Goal: Transaction & Acquisition: Obtain resource

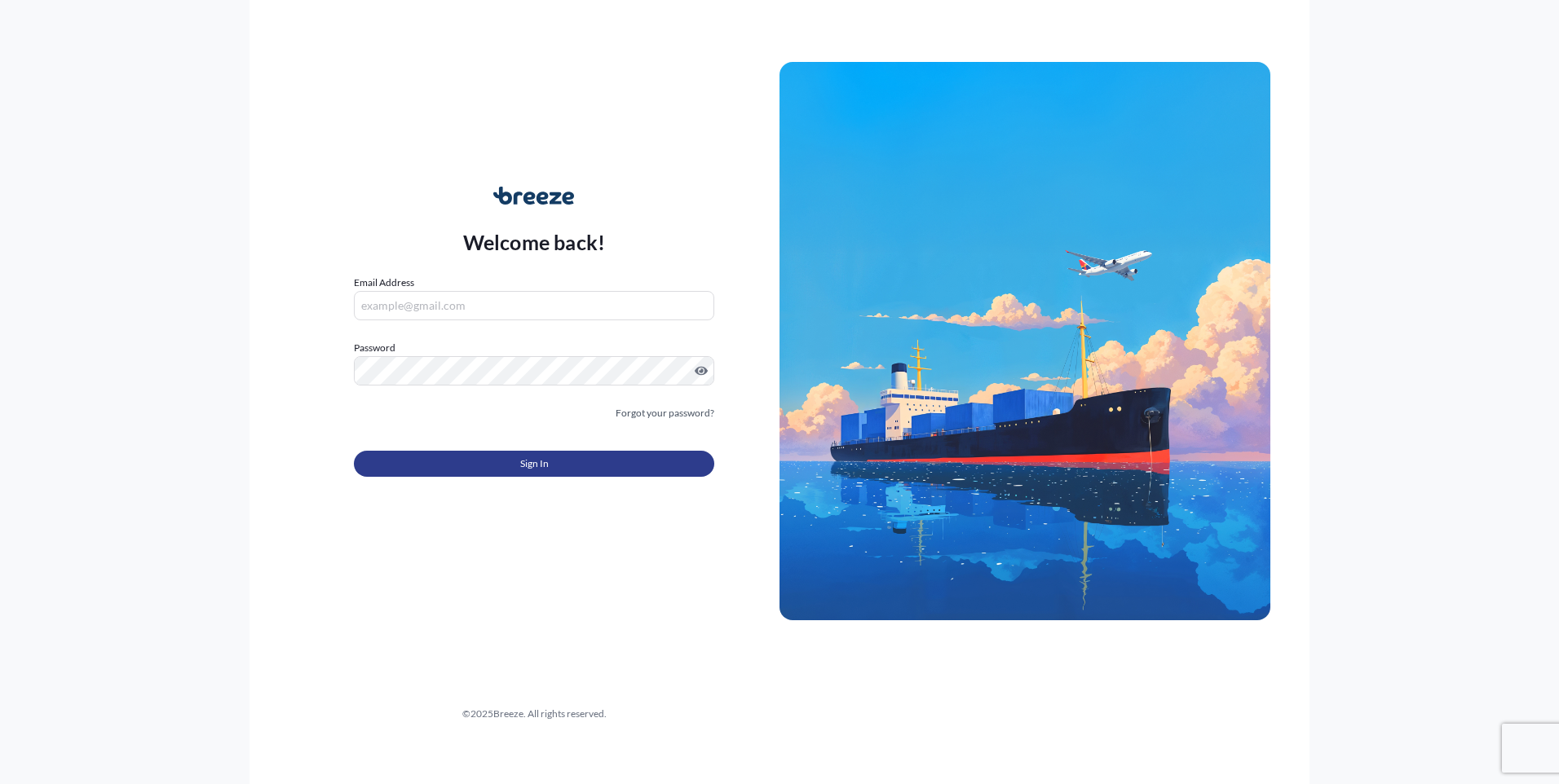
type input "[PERSON_NAME][EMAIL_ADDRESS][PERSON_NAME][DOMAIN_NAME]"
click at [600, 467] on button "Sign In" at bounding box center [534, 464] width 361 height 26
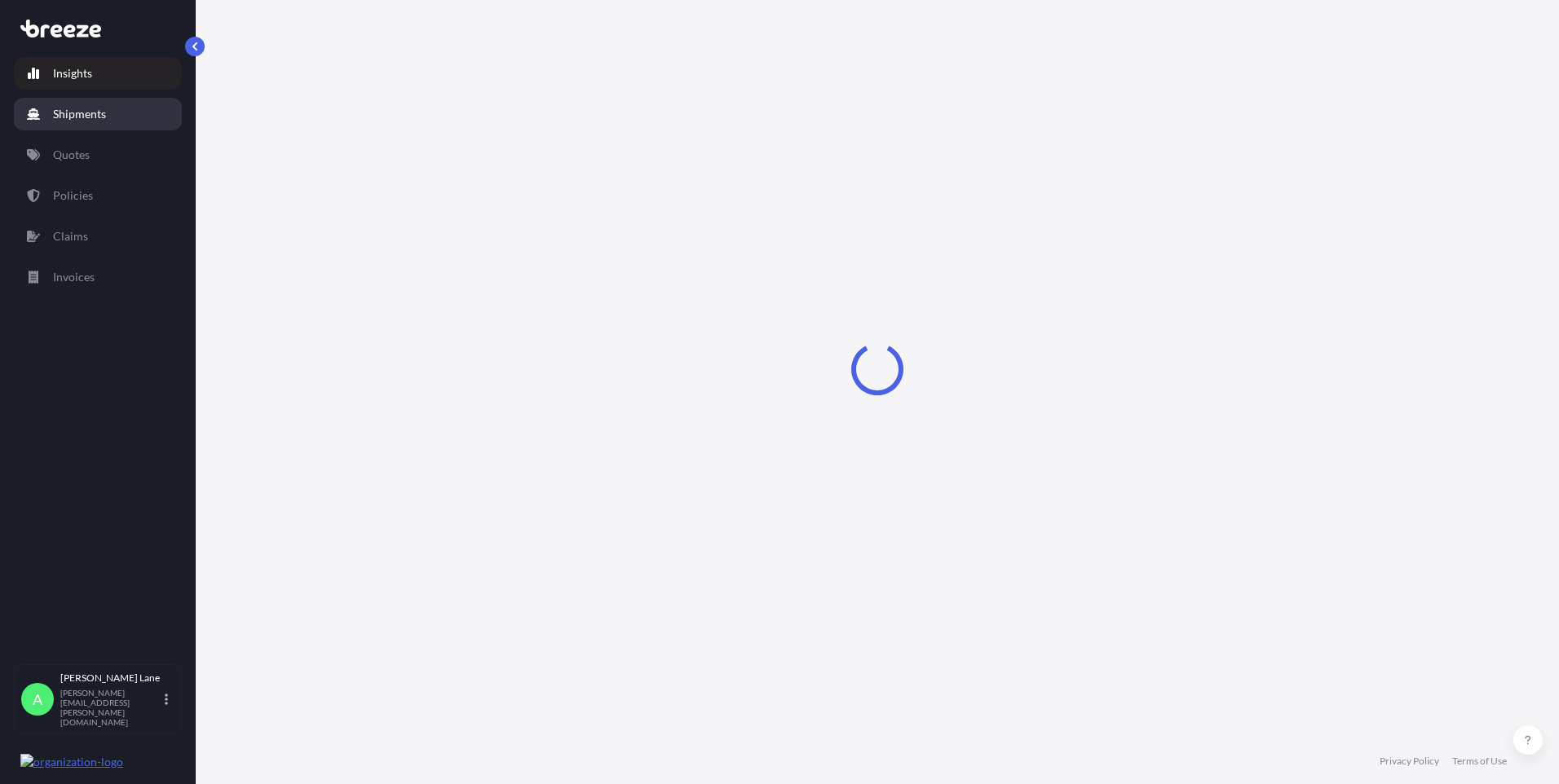
select select "2025"
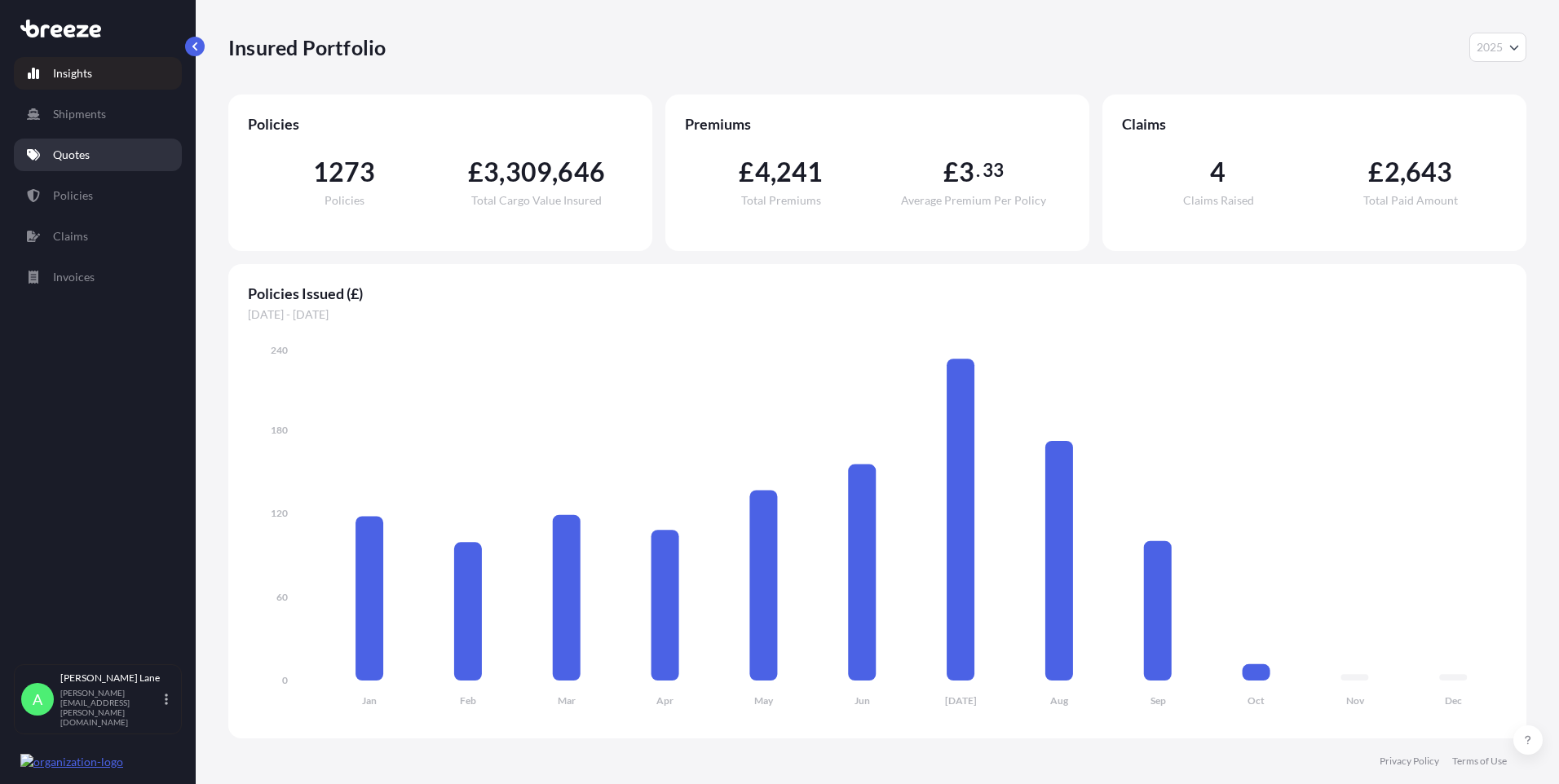
click at [82, 150] on p "Quotes" at bounding box center [71, 154] width 37 height 16
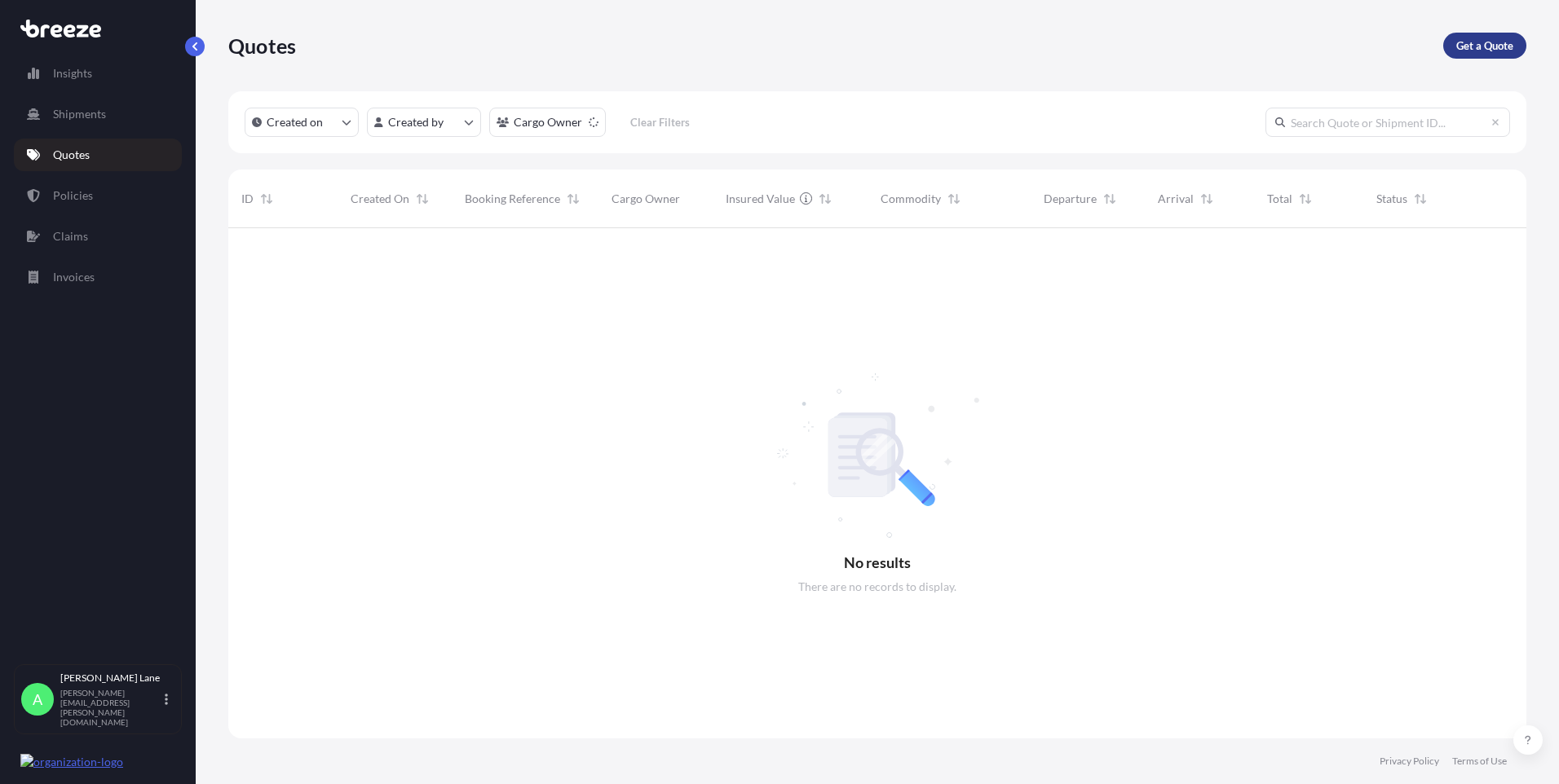
scroll to position [557, 1286]
click at [1503, 44] on p "Get a Quote" at bounding box center [1485, 45] width 57 height 16
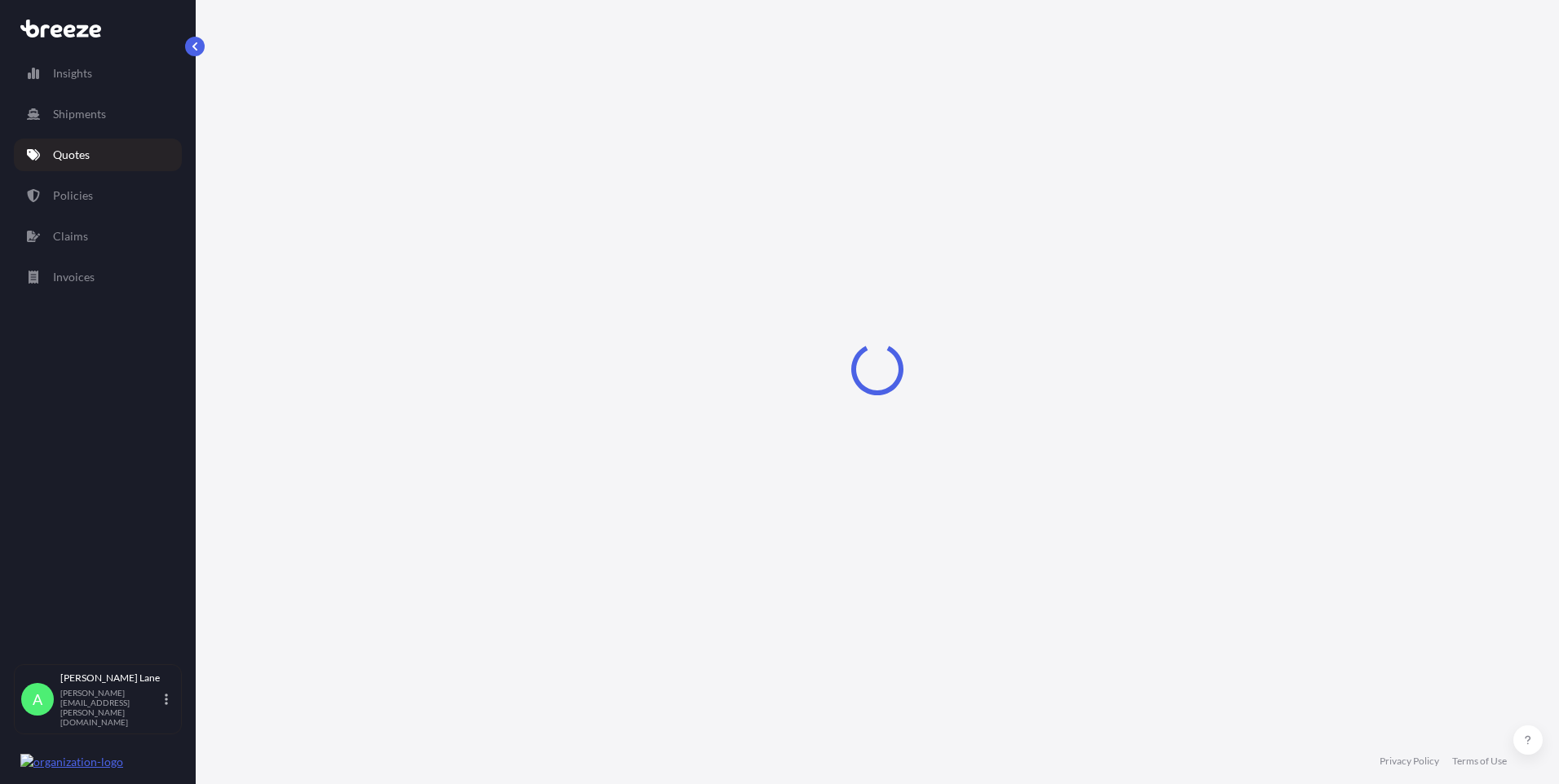
select select "Road"
select select "1"
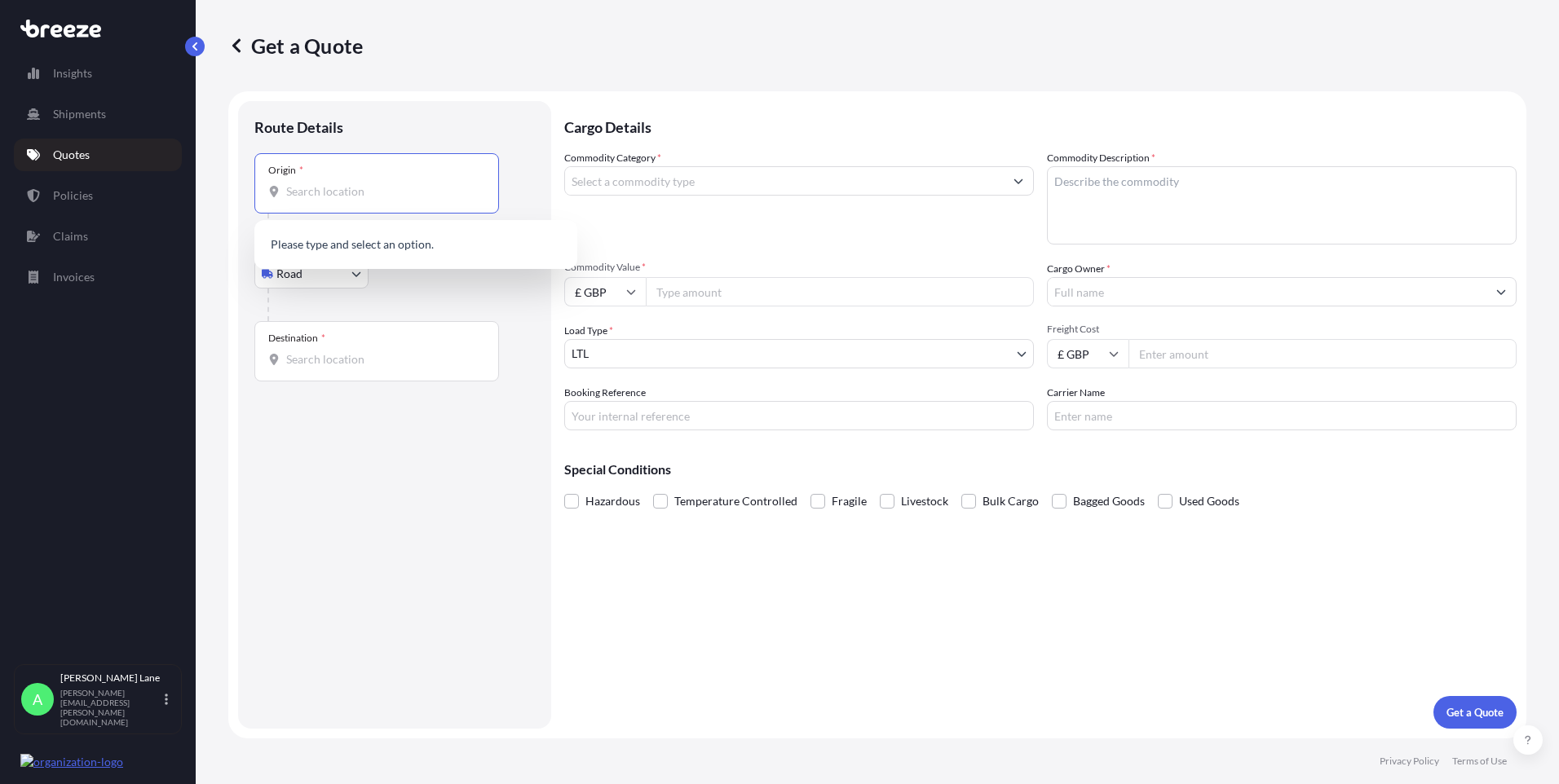
click at [379, 192] on input "Origin *" at bounding box center [382, 191] width 192 height 16
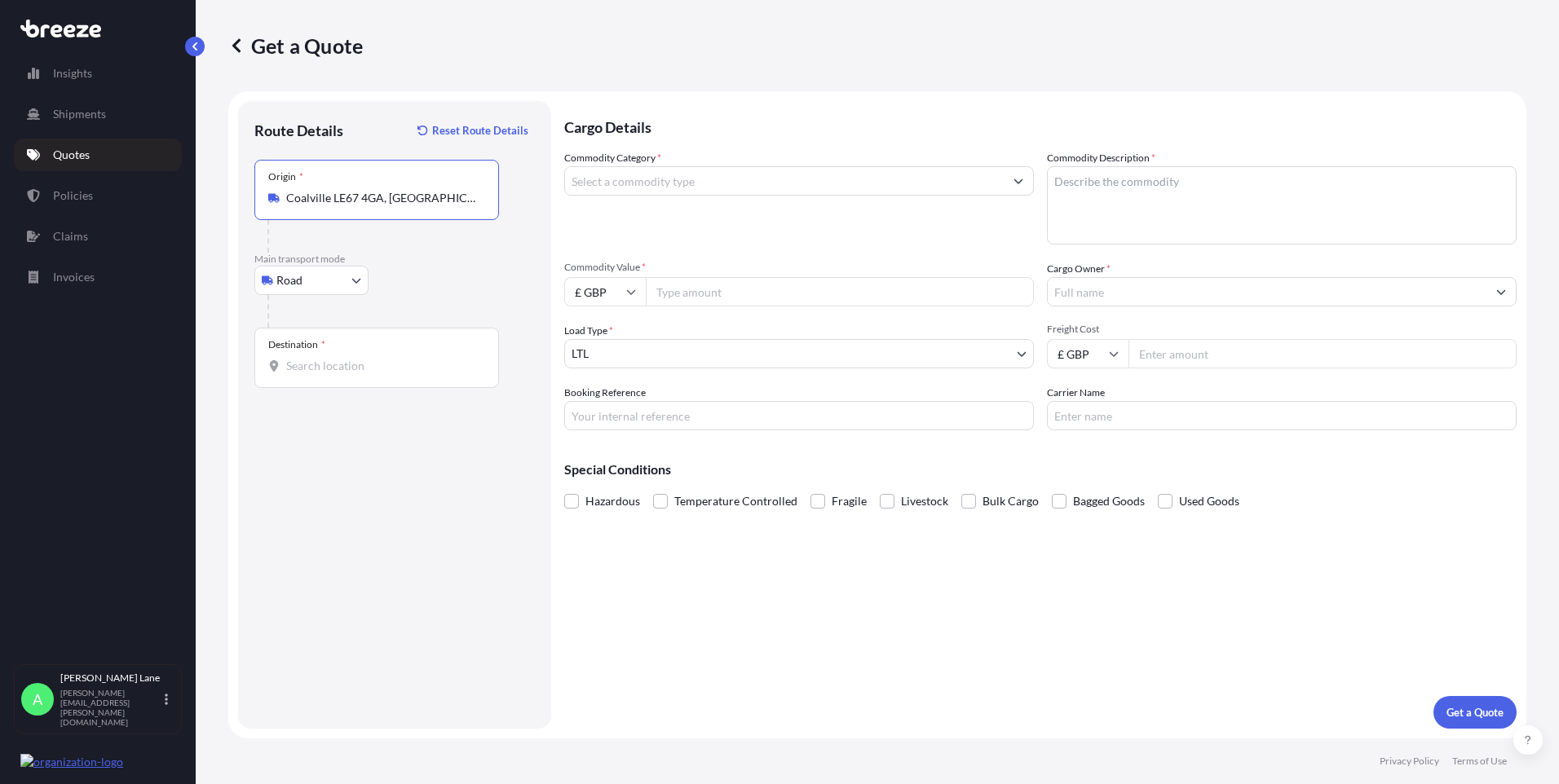
type input "Coalville LE67 4GA, [GEOGRAPHIC_DATA]"
click at [397, 257] on b "Coalville LE67 4GA, [GEOGRAPHIC_DATA]" at bounding box center [418, 252] width 217 height 14
drag, startPoint x: 372, startPoint y: 355, endPoint x: 324, endPoint y: 367, distance: 49.5
click at [324, 367] on input "Destination *" at bounding box center [382, 366] width 192 height 16
paste input "SAN [PERSON_NAME]"
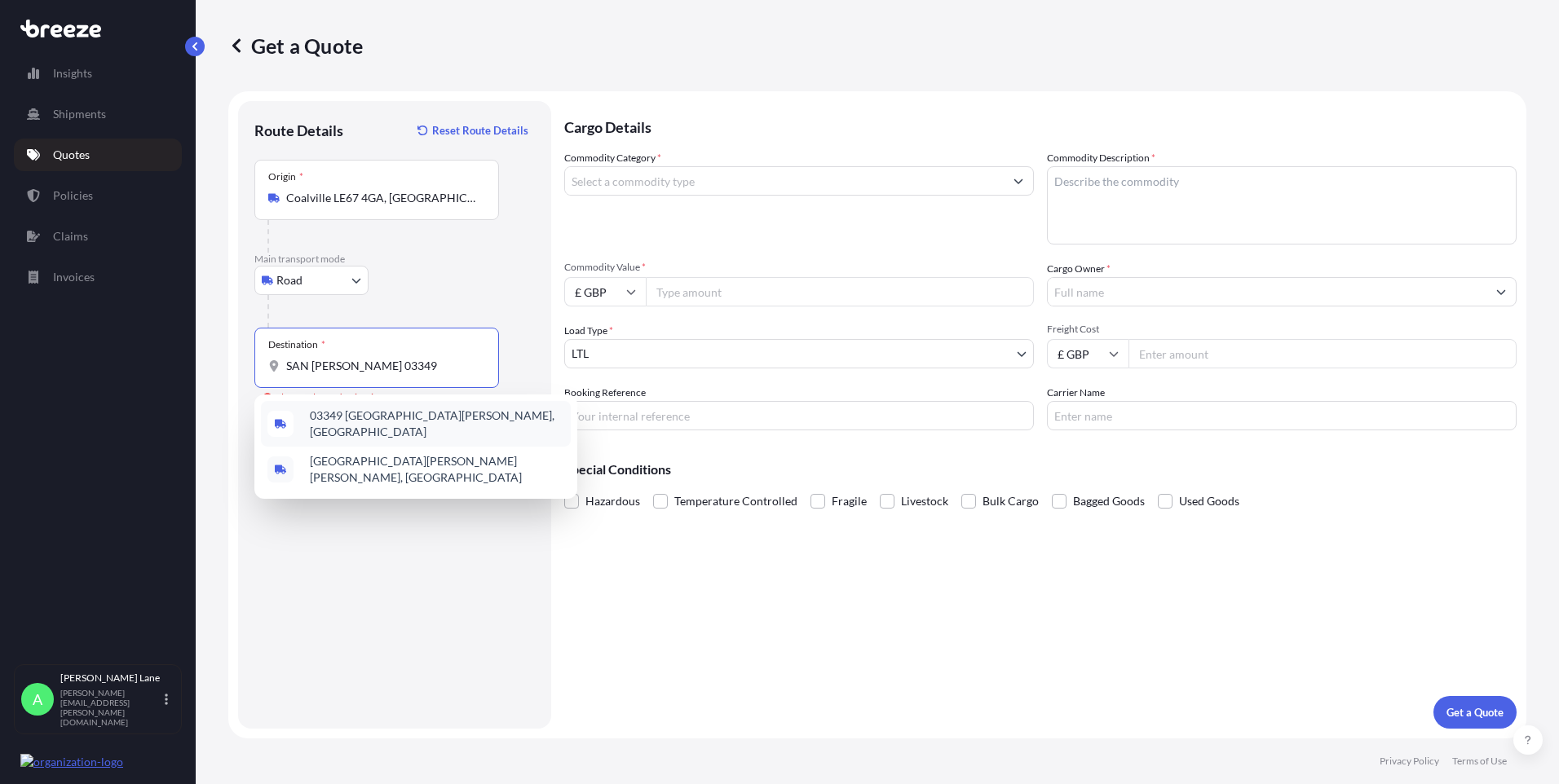
click at [415, 418] on span "03349 [GEOGRAPHIC_DATA][PERSON_NAME], [GEOGRAPHIC_DATA]" at bounding box center [436, 423] width 254 height 33
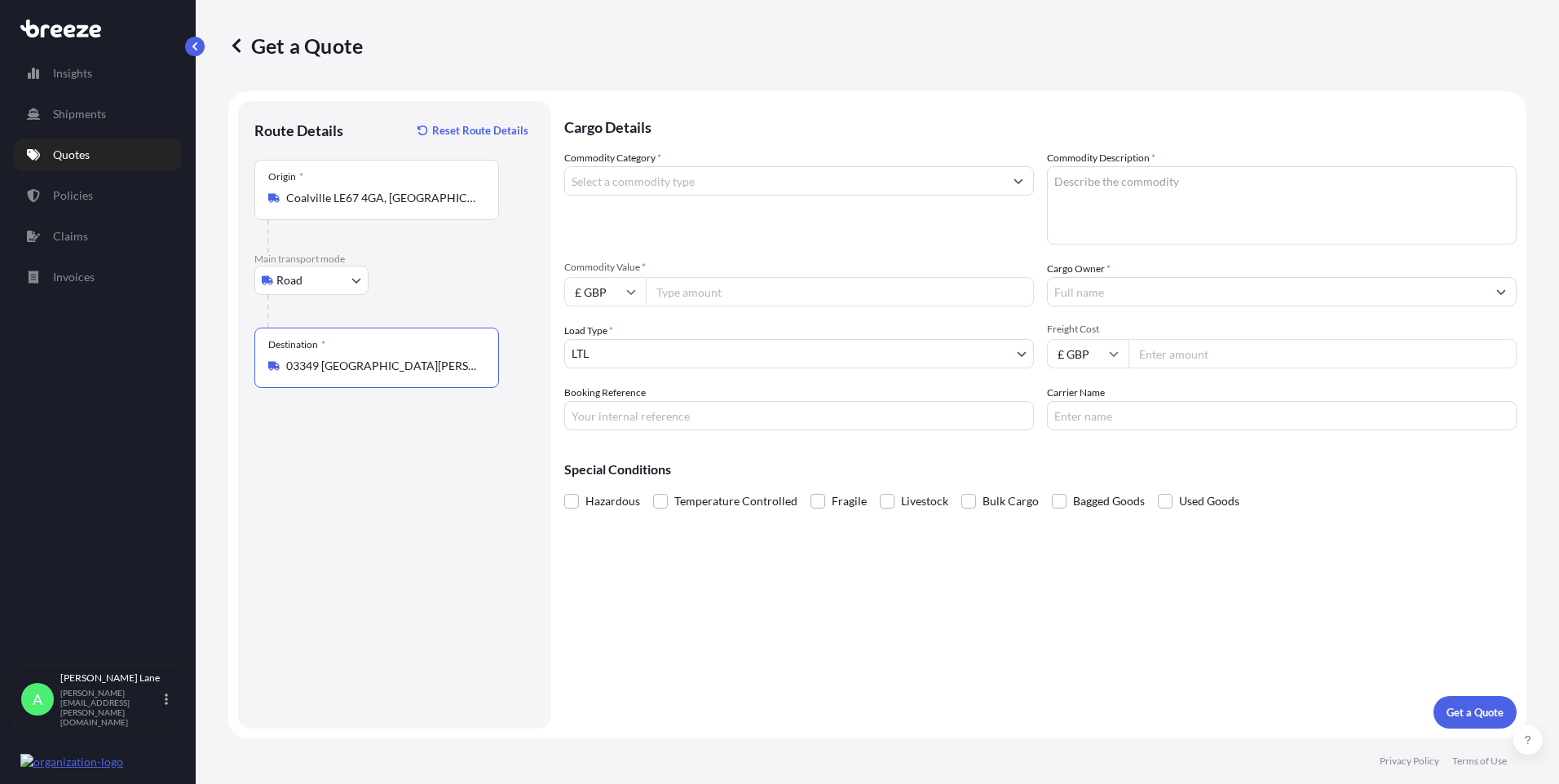
type input "03349 [GEOGRAPHIC_DATA][PERSON_NAME], [GEOGRAPHIC_DATA]"
click at [694, 186] on input "Commodity Category *" at bounding box center [784, 180] width 439 height 29
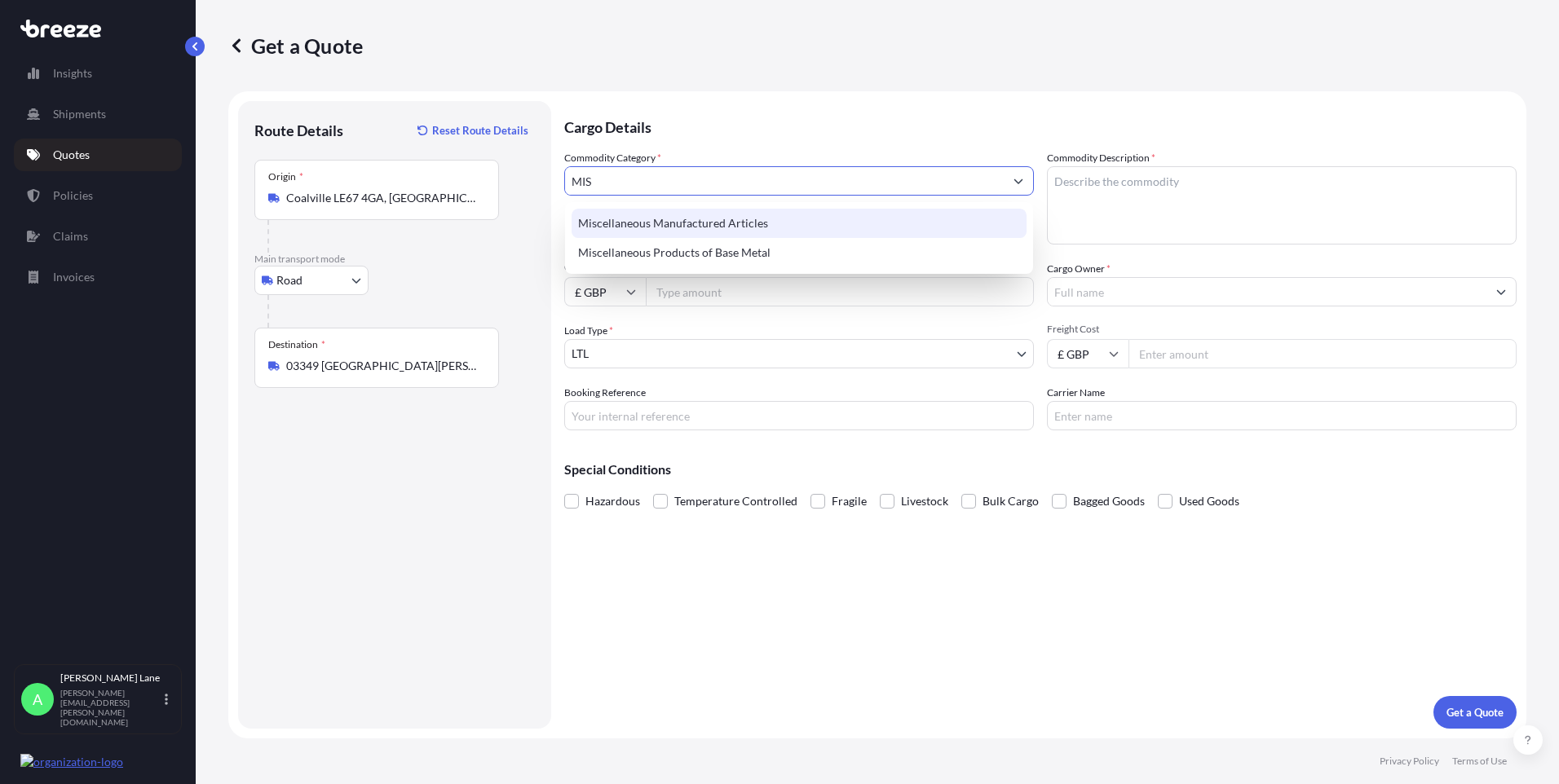
click at [684, 215] on div "Miscellaneous Manufactured Articles" at bounding box center [799, 223] width 455 height 29
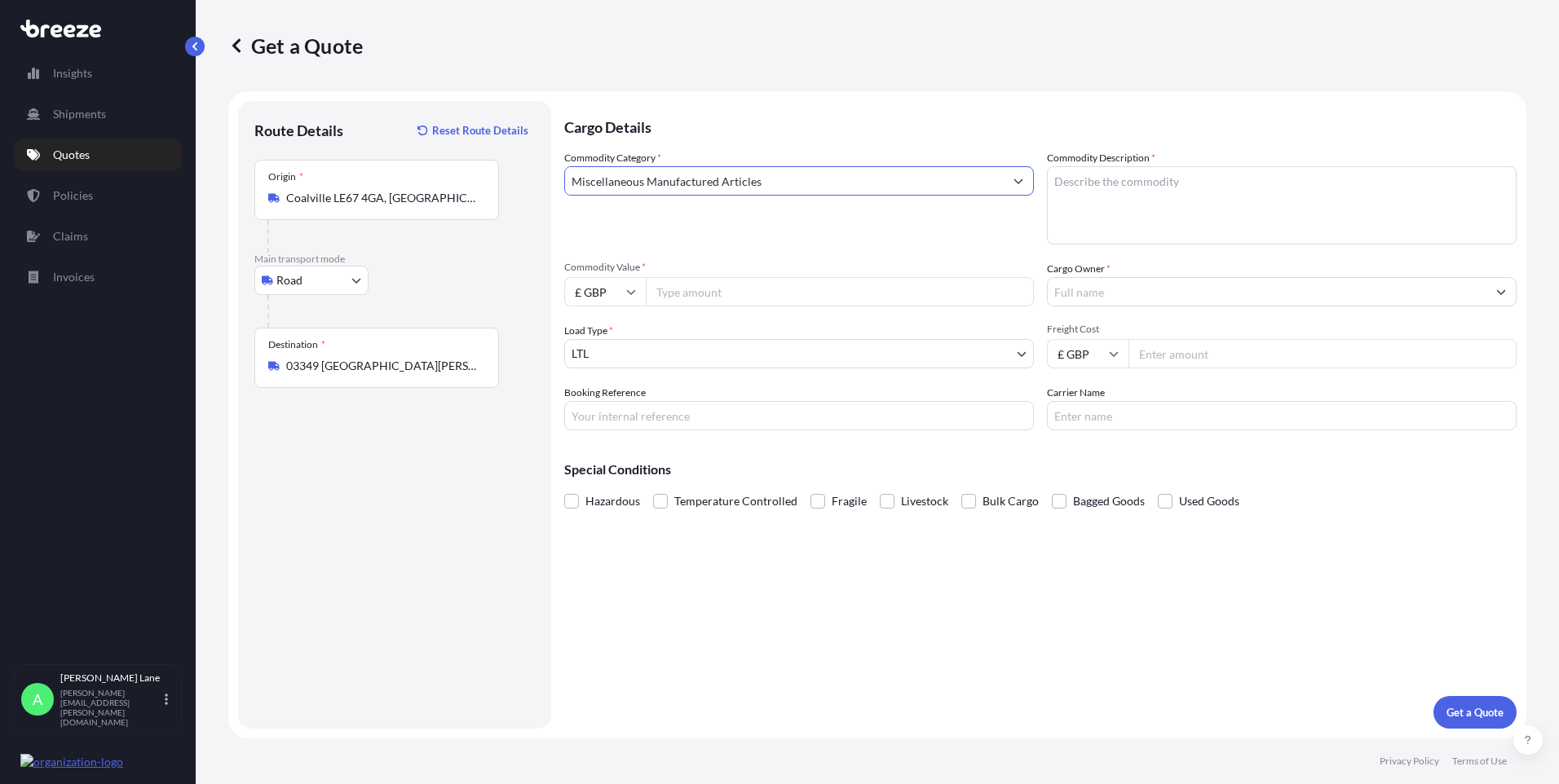
type input "Miscellaneous Manufactured Articles"
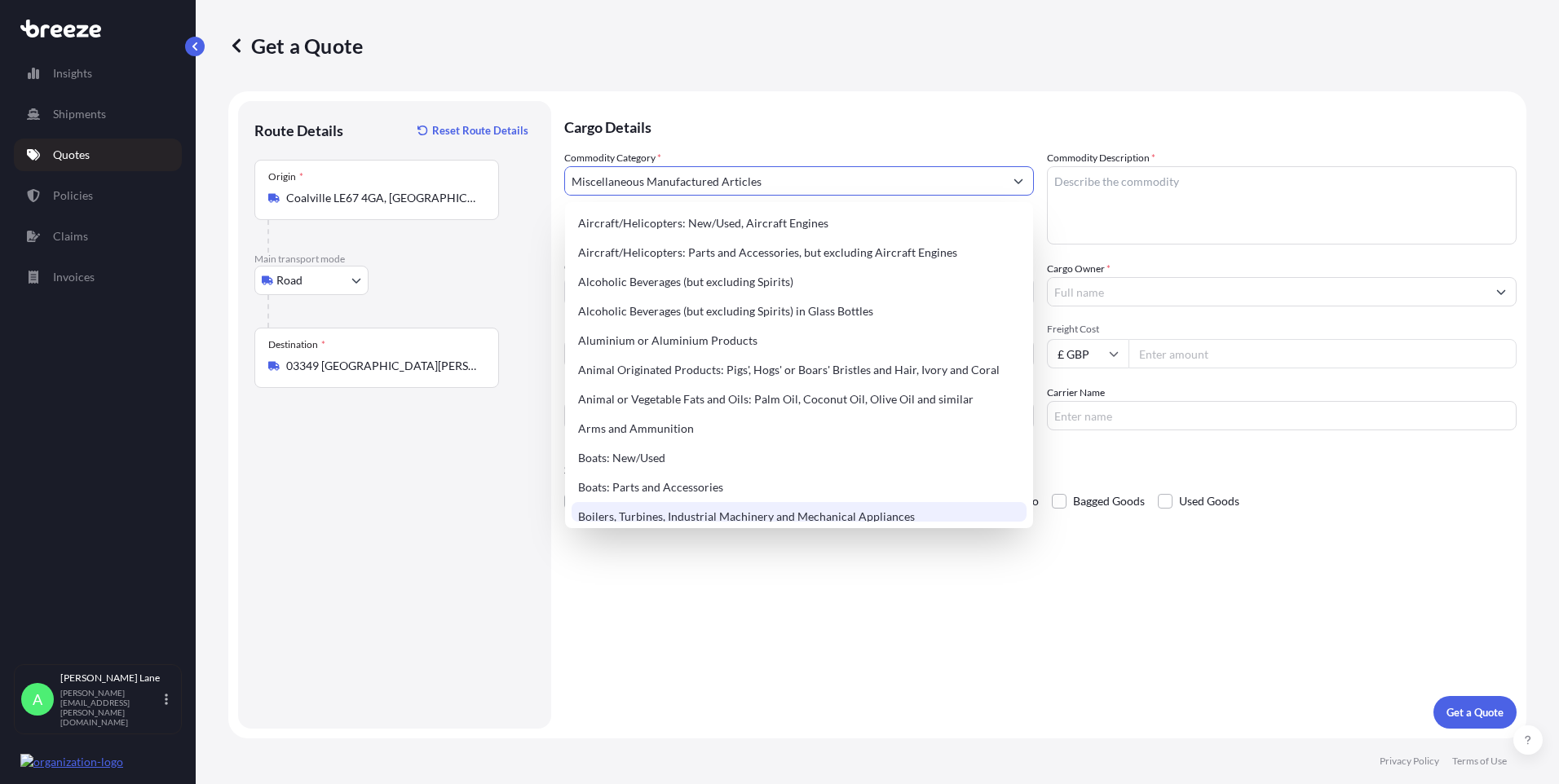
click at [678, 765] on footer "Privacy Policy Terms of Use" at bounding box center [877, 761] width 1364 height 45
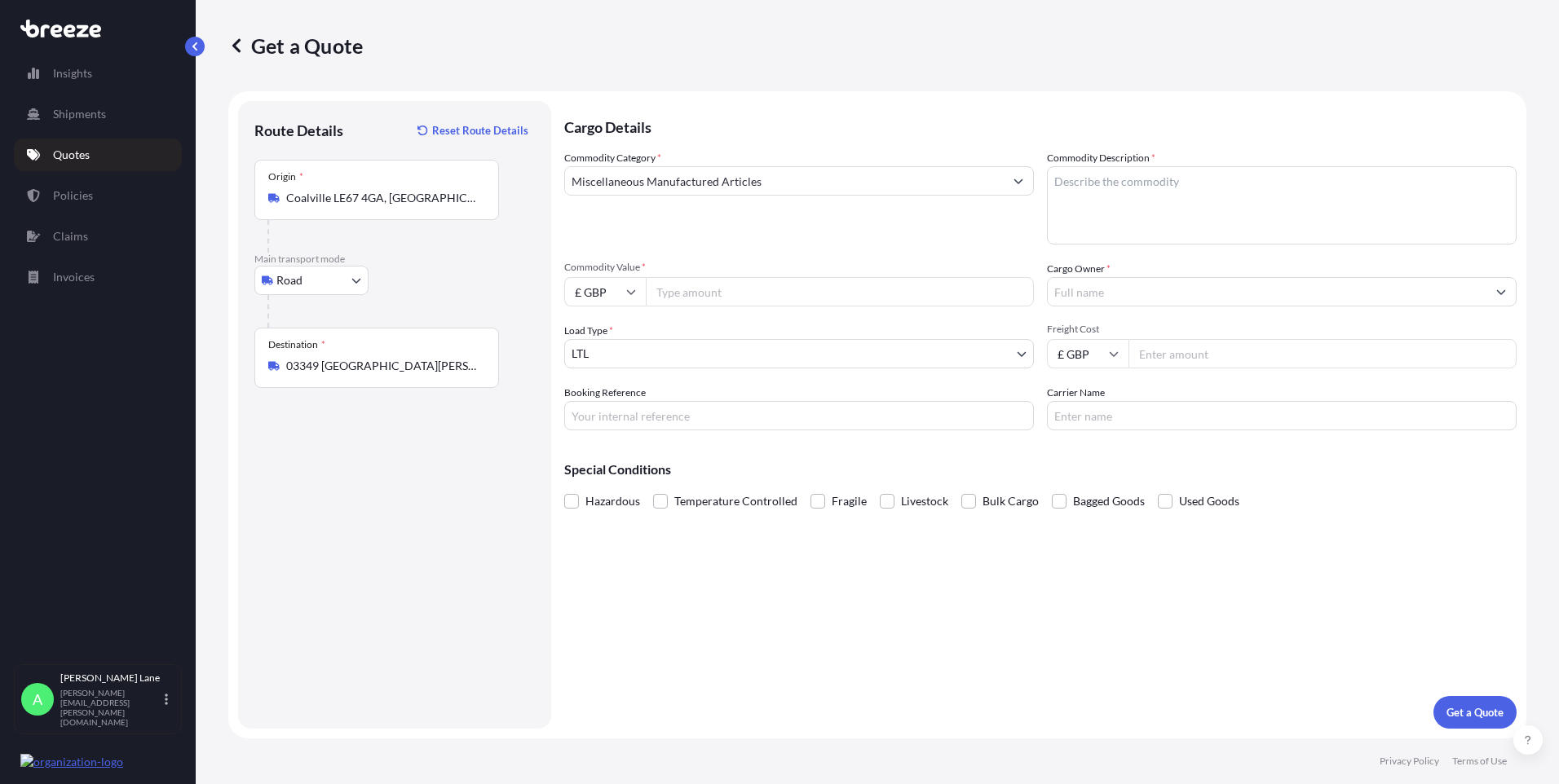
click at [730, 297] on input "Commodity Value *" at bounding box center [839, 292] width 388 height 29
type input "750"
click at [689, 418] on input "Booking Reference" at bounding box center [799, 415] width 470 height 29
paste input "1898908"
type input "1898908"
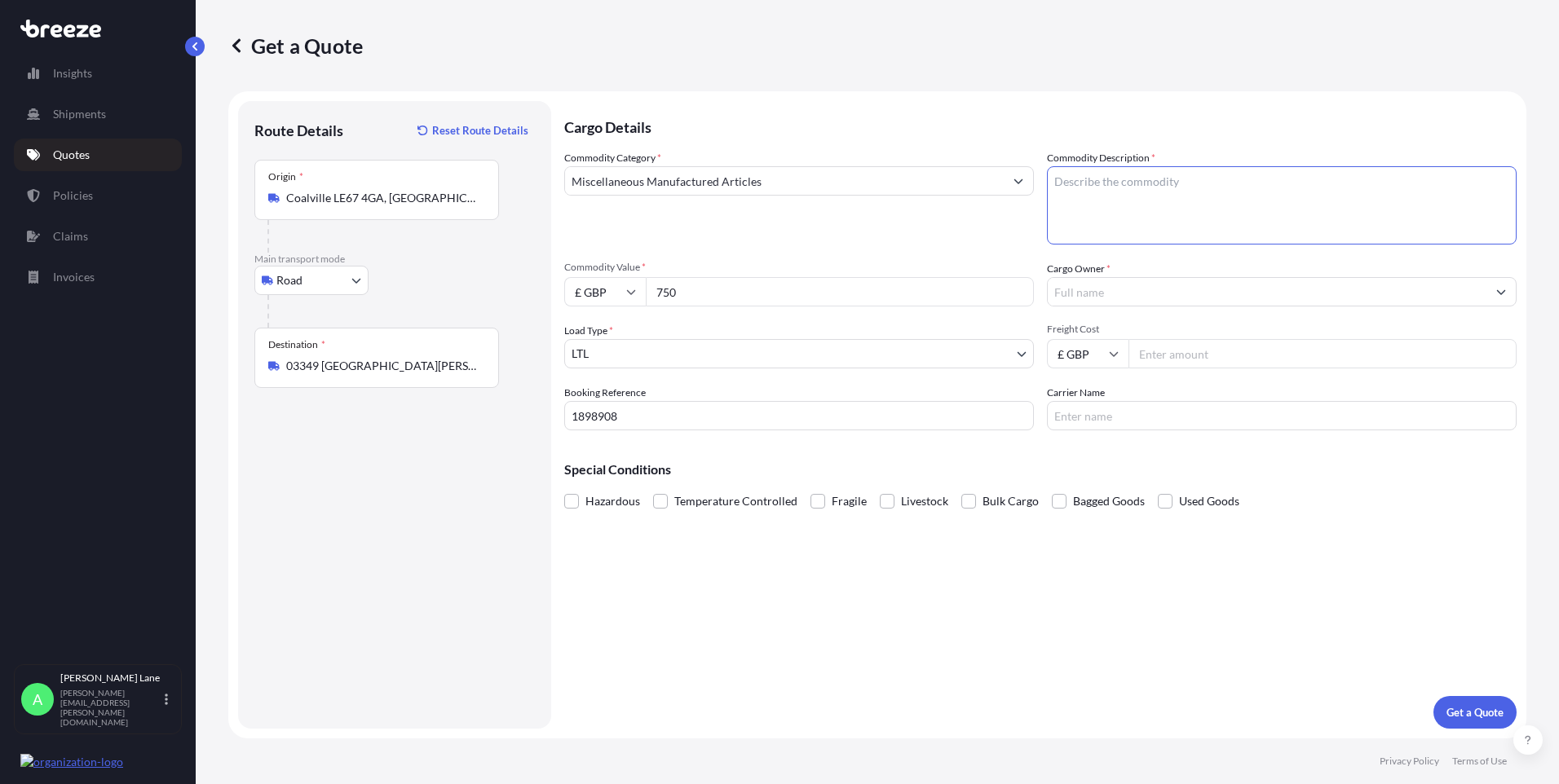
paste textarea "AUDIO STAGE BOX SYSTEM"
type textarea "AUDIO STAGE BOX SYSTEM"
click at [1153, 294] on input "Cargo Owner *" at bounding box center [1266, 292] width 439 height 29
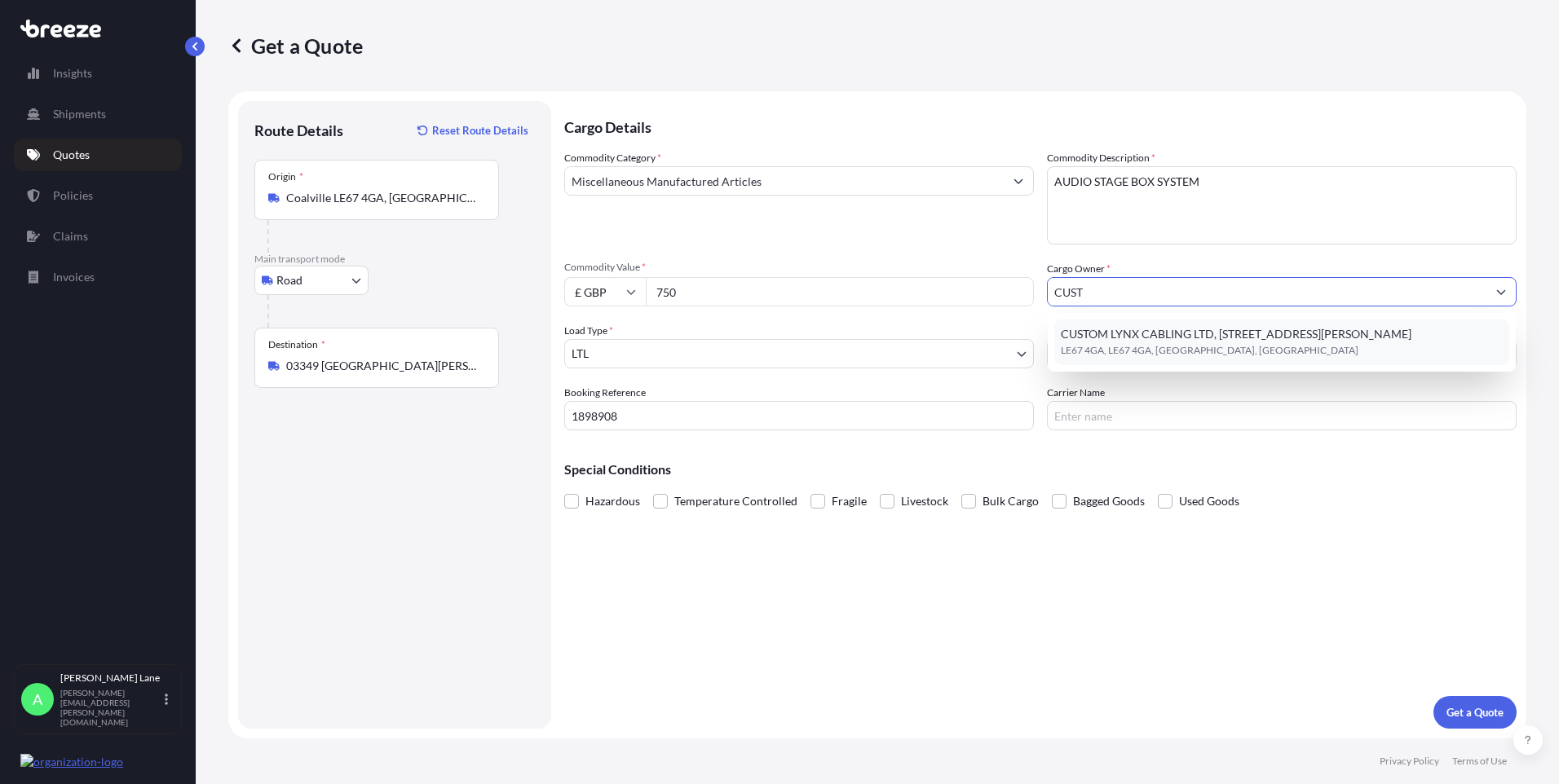
click at [1146, 347] on span "LE67 4GA, LE67 4GA, [GEOGRAPHIC_DATA], [GEOGRAPHIC_DATA]" at bounding box center [1209, 350] width 298 height 16
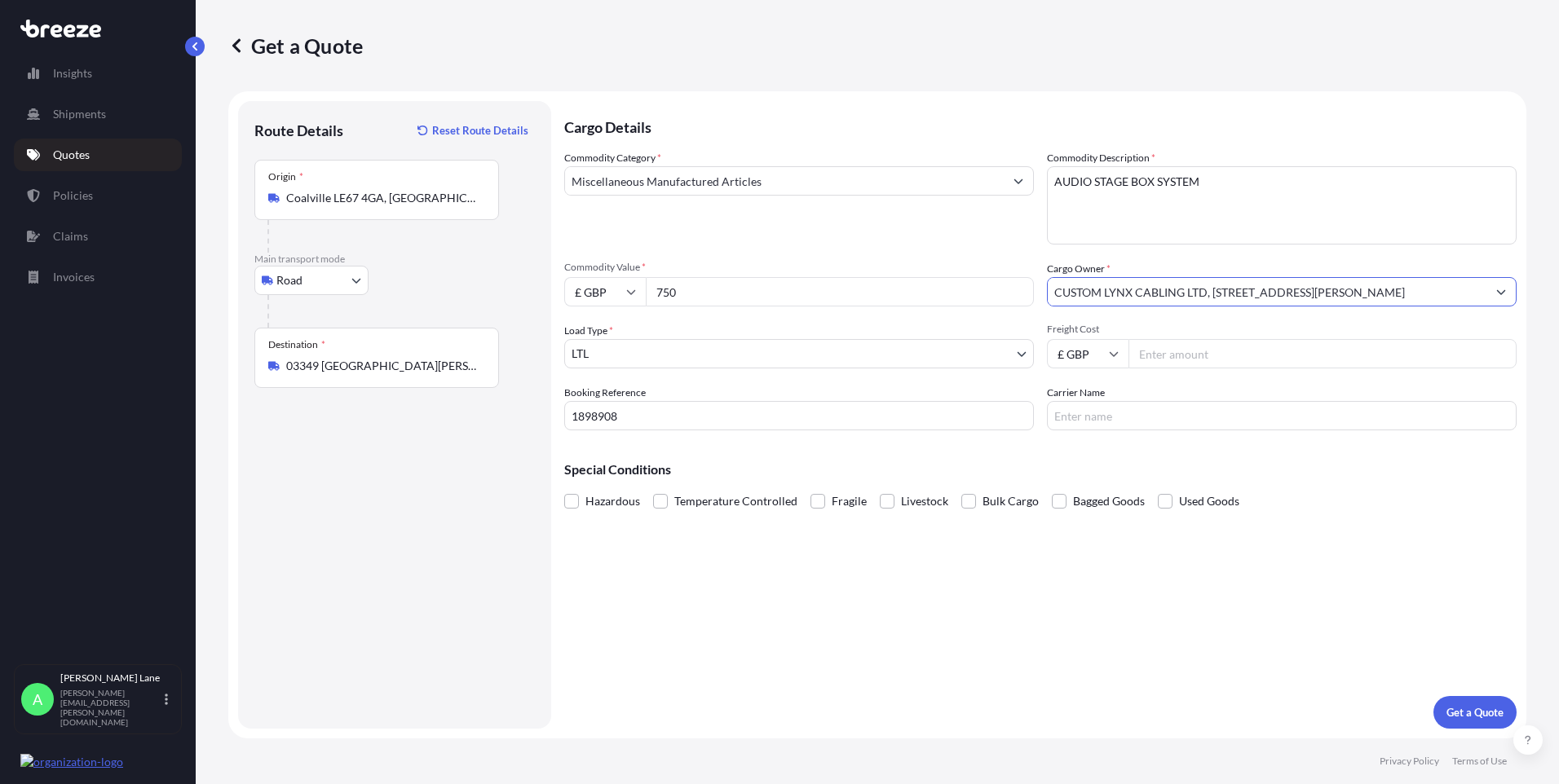
type input "CUSTOM LYNX CABLING LTD, [STREET_ADDRESS][PERSON_NAME]"
click at [1172, 349] on input "Freight Cost" at bounding box center [1323, 353] width 388 height 29
type input "44.51"
click at [1100, 421] on input "Carrier Name" at bounding box center [1281, 415] width 470 height 29
type input "FEDEX"
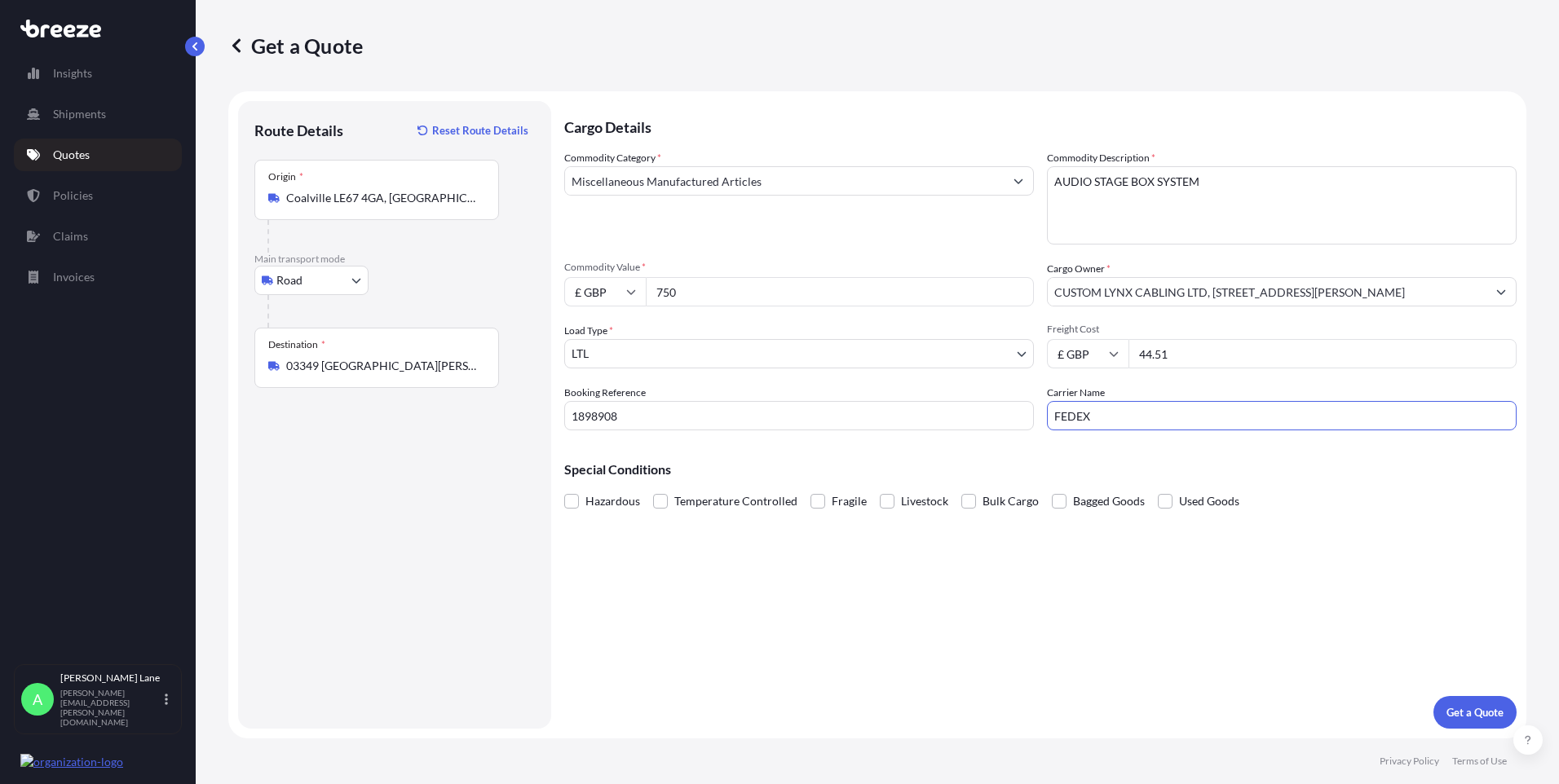
click at [953, 593] on div "Cargo Details Commodity Category * Miscellaneous Manufactured Articles Commodit…" at bounding box center [1041, 415] width 953 height 628
click at [1472, 704] on p "Get a Quote" at bounding box center [1475, 712] width 57 height 16
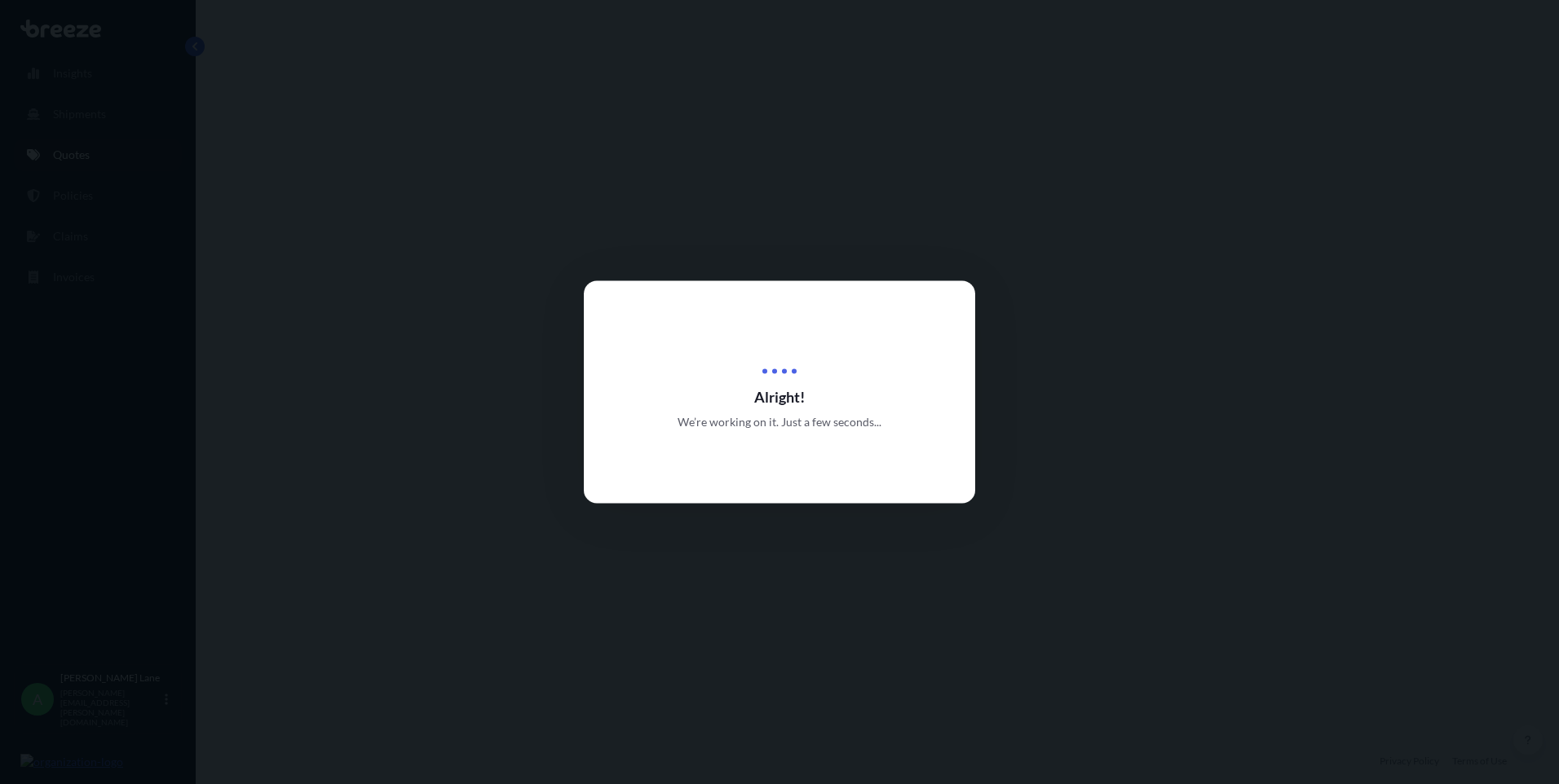
select select "Road"
select select "1"
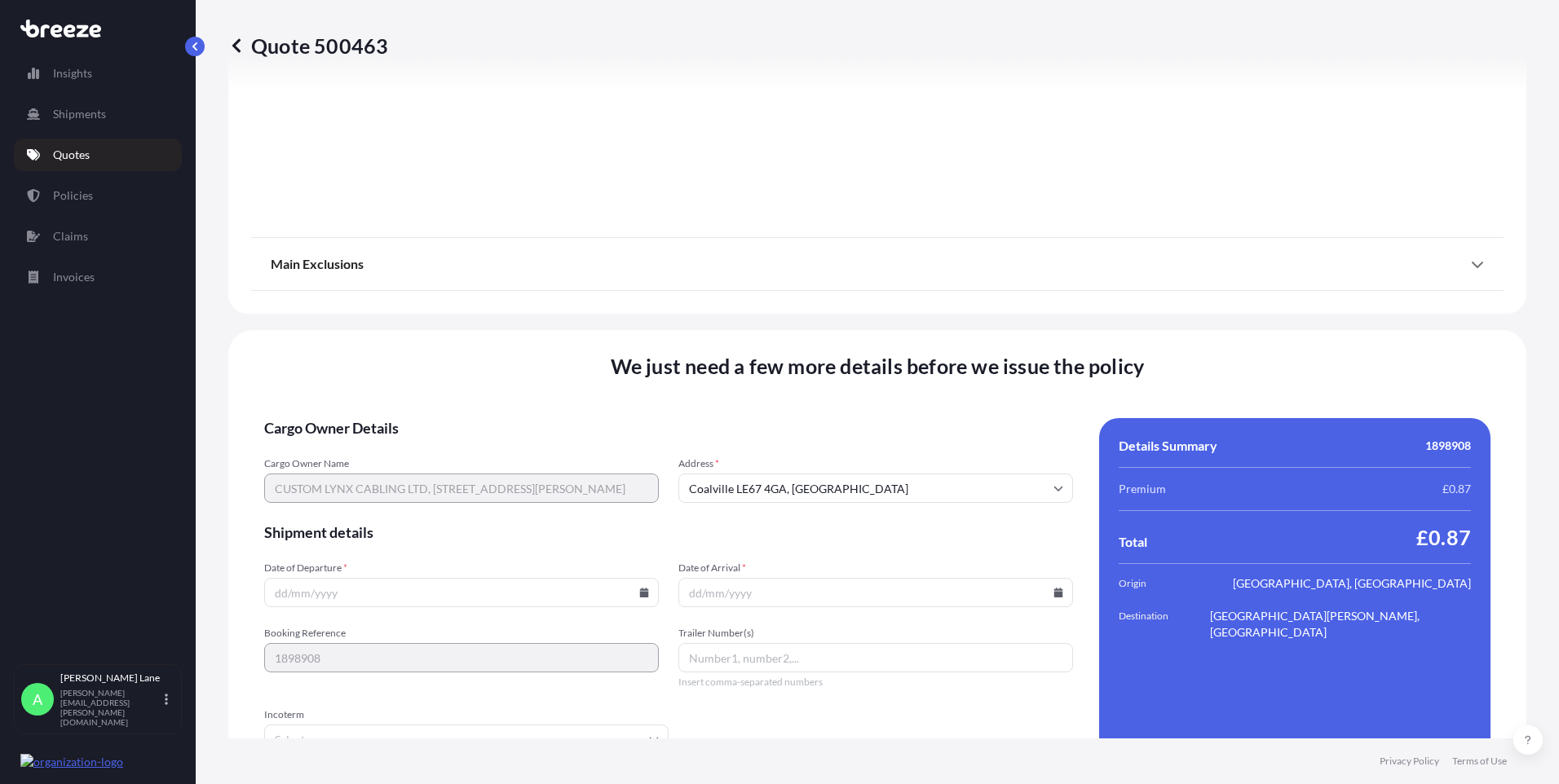
scroll to position [1804, 0]
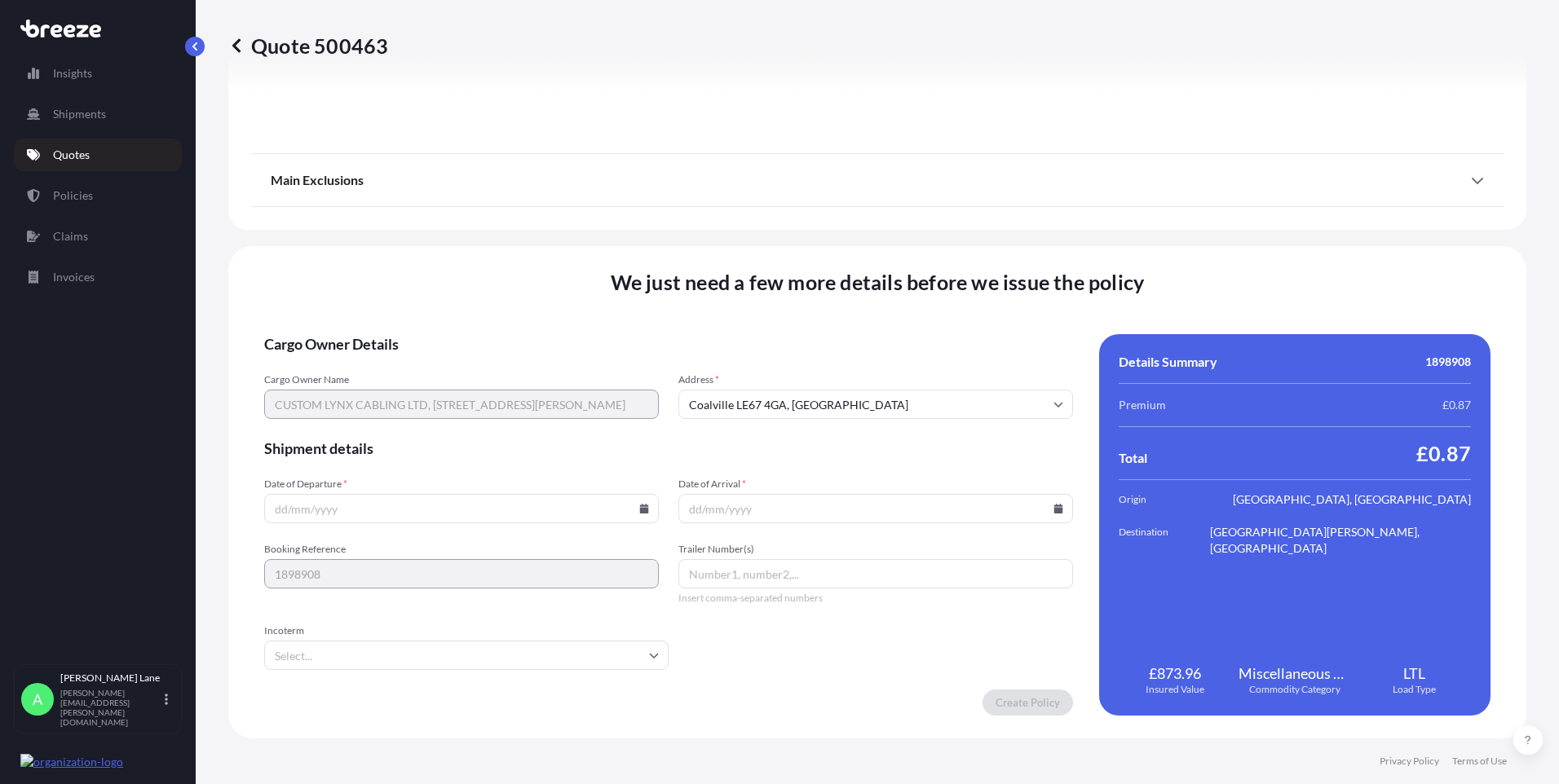
click at [507, 653] on input "Incoterm" at bounding box center [466, 655] width 404 height 29
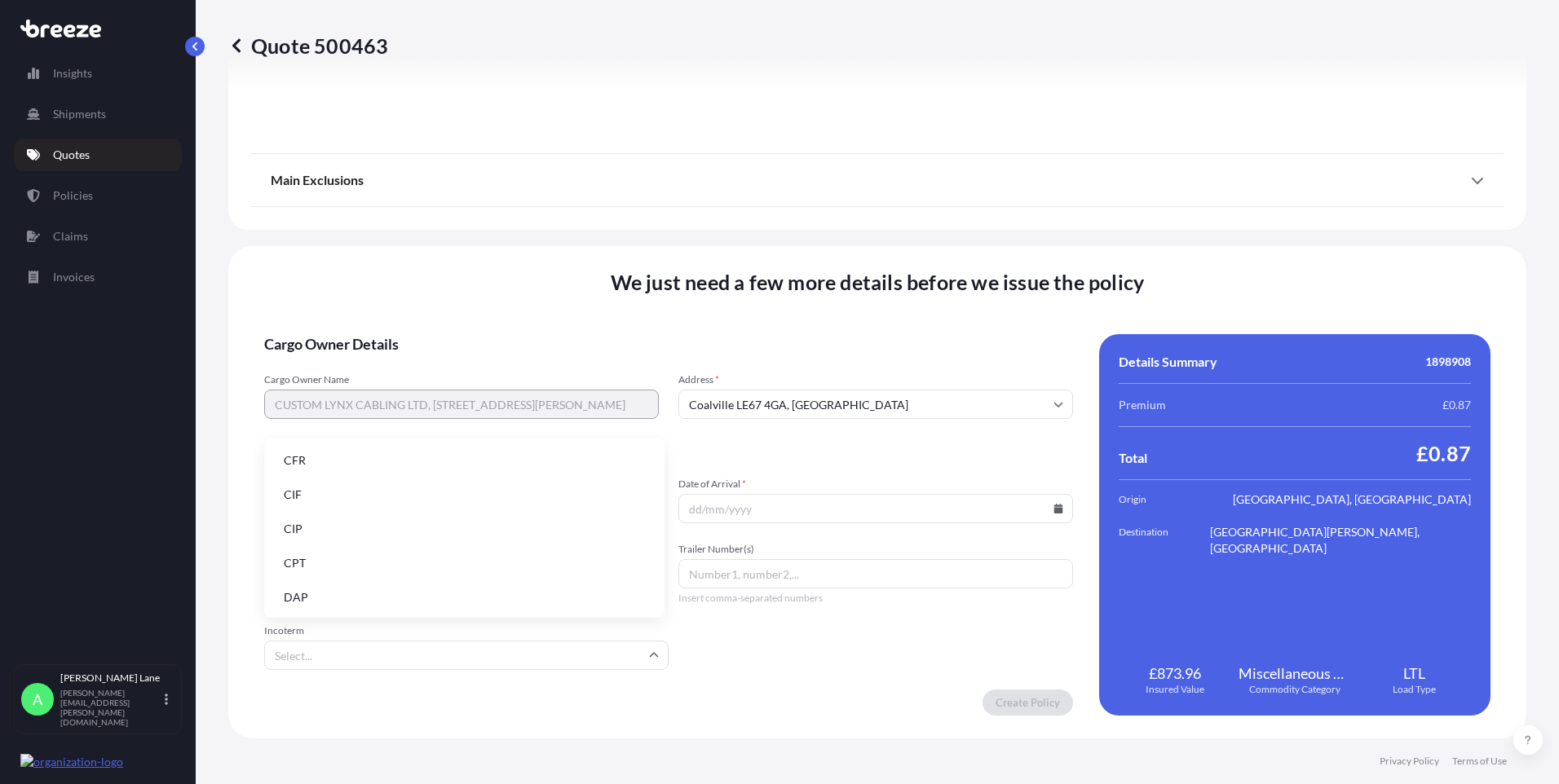
click at [406, 594] on li "DAP" at bounding box center [465, 597] width 387 height 31
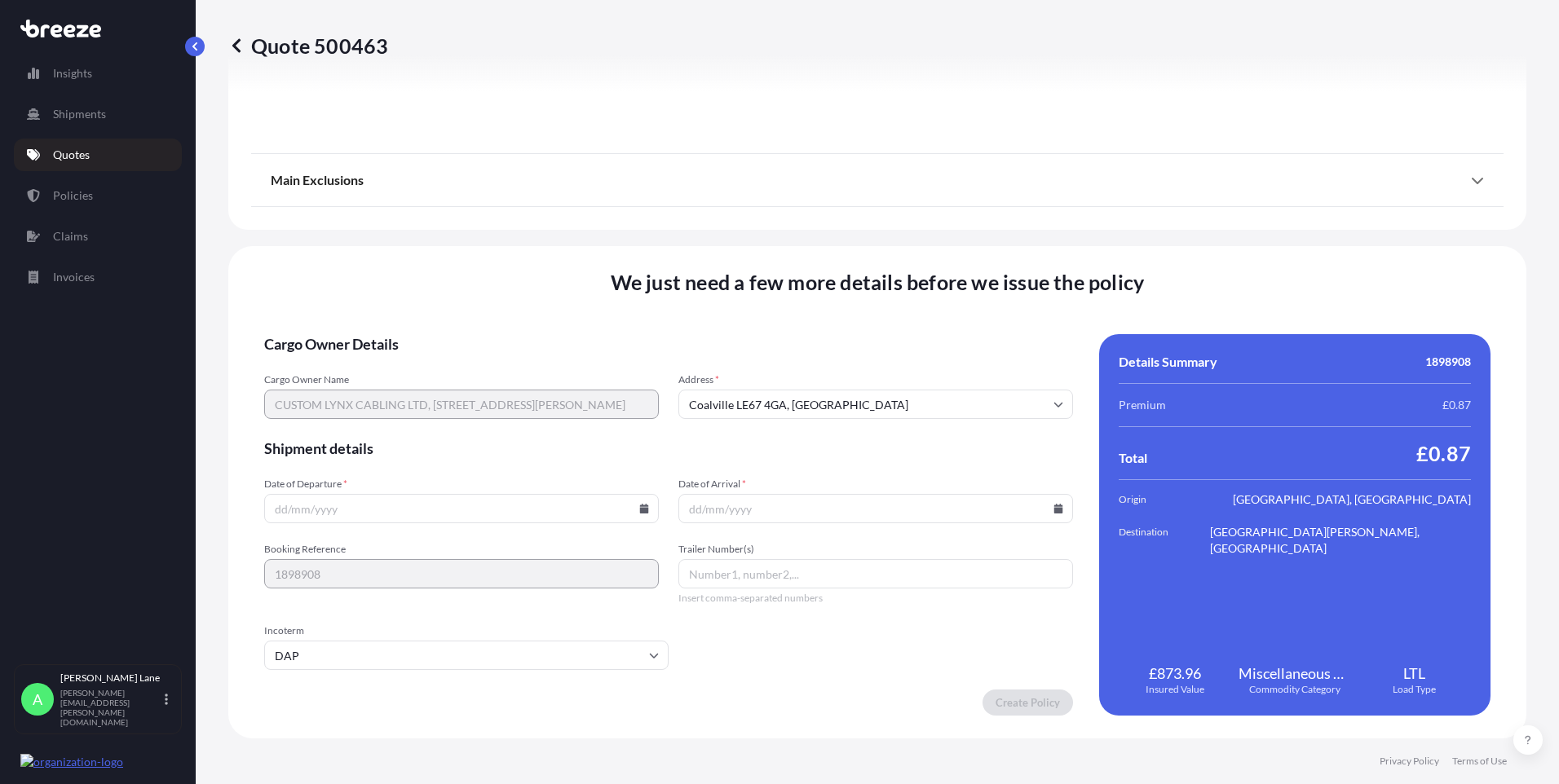
click at [640, 506] on icon at bounding box center [644, 509] width 9 height 10
click at [463, 295] on button "2" at bounding box center [460, 301] width 26 height 26
type input "[DATE]"
paste input "393822481809"
type input "393822481809"
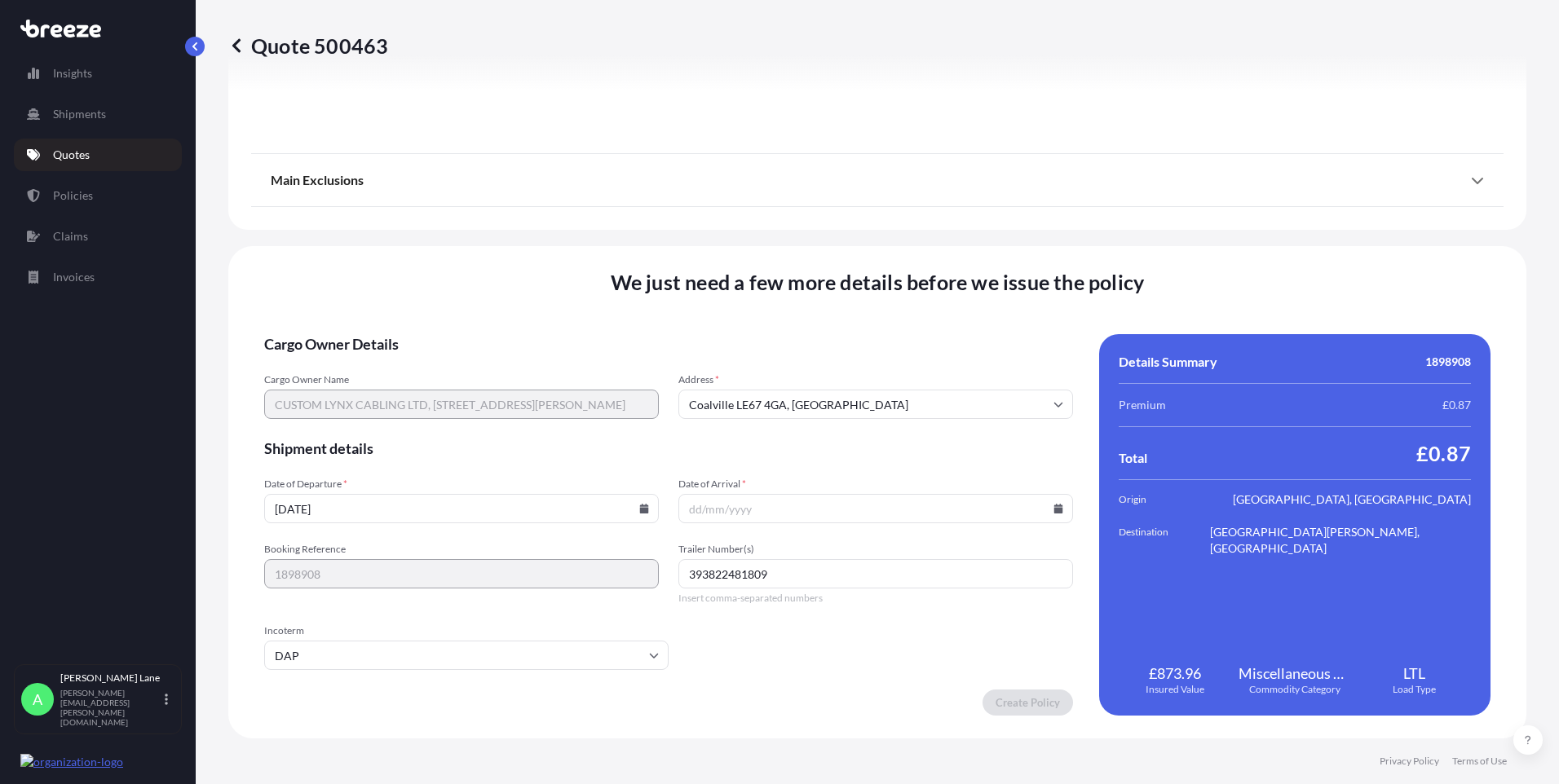
click at [1053, 507] on icon at bounding box center [1058, 509] width 10 height 10
click at [910, 300] on button "3" at bounding box center [908, 301] width 26 height 26
type input "[DATE]"
